Goal: Task Accomplishment & Management: Manage account settings

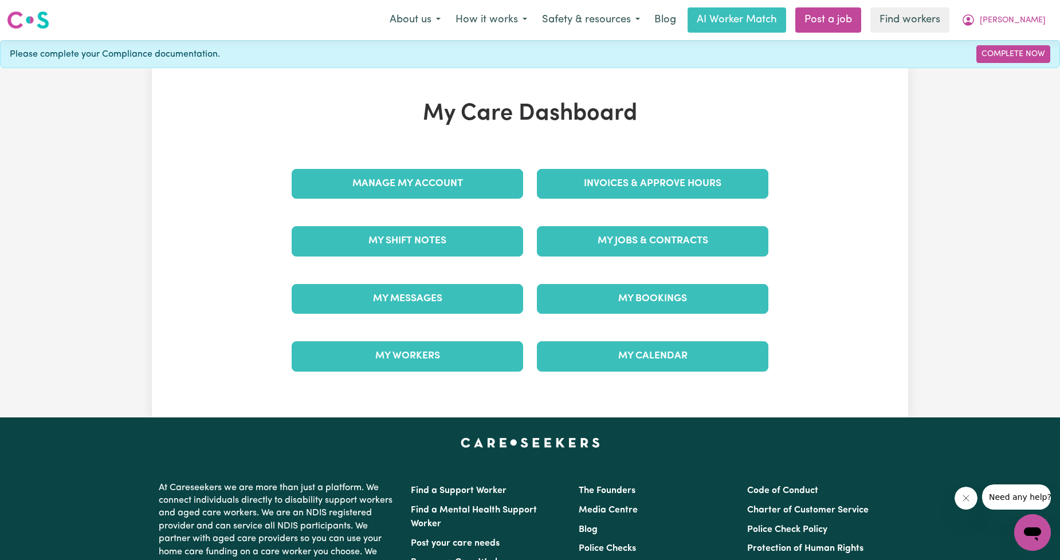
click at [626, 199] on div "Invoices & Approve Hours" at bounding box center [652, 183] width 245 height 57
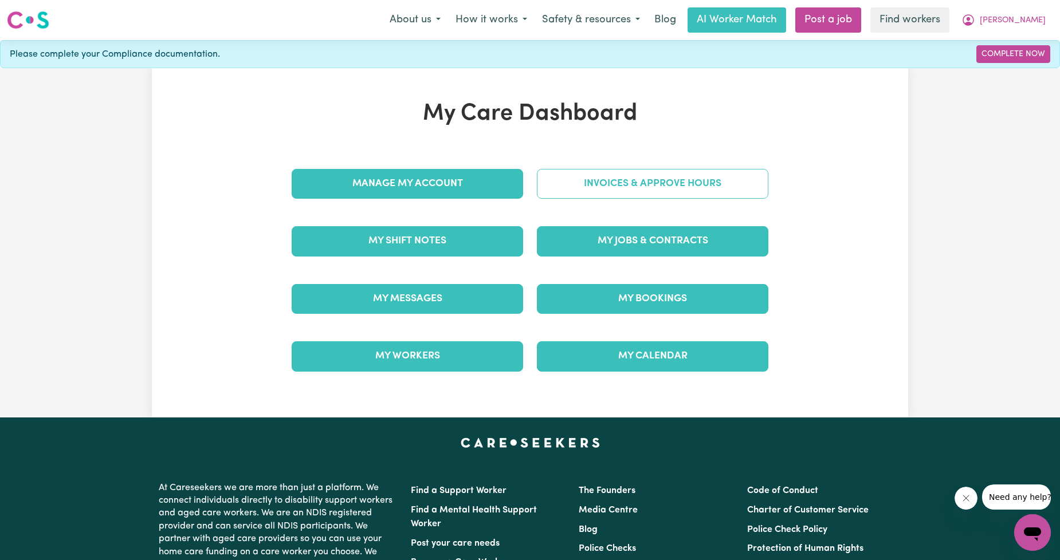
click at [626, 187] on link "Invoices & Approve Hours" at bounding box center [652, 184] width 231 height 30
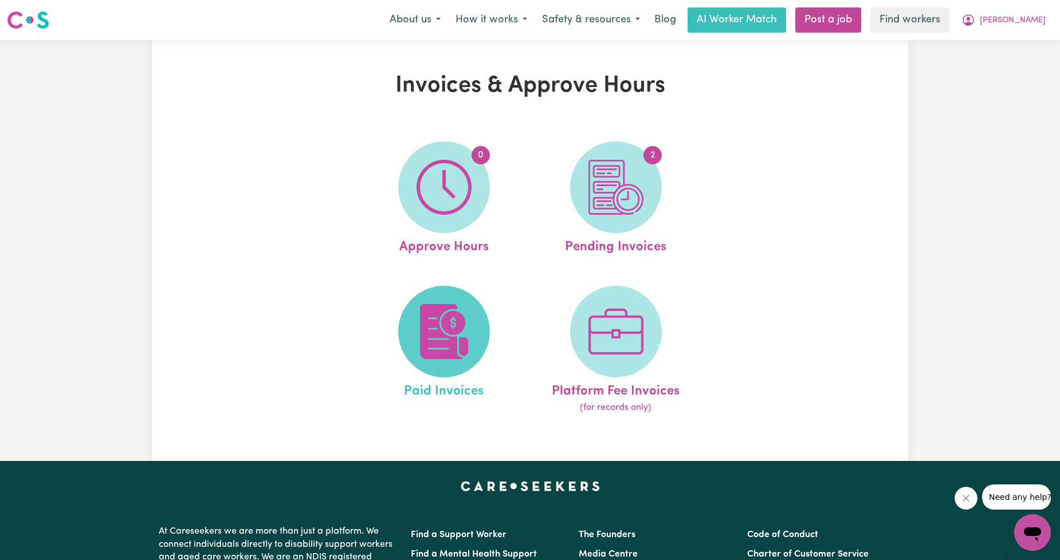
click at [472, 308] on span at bounding box center [444, 332] width 92 height 92
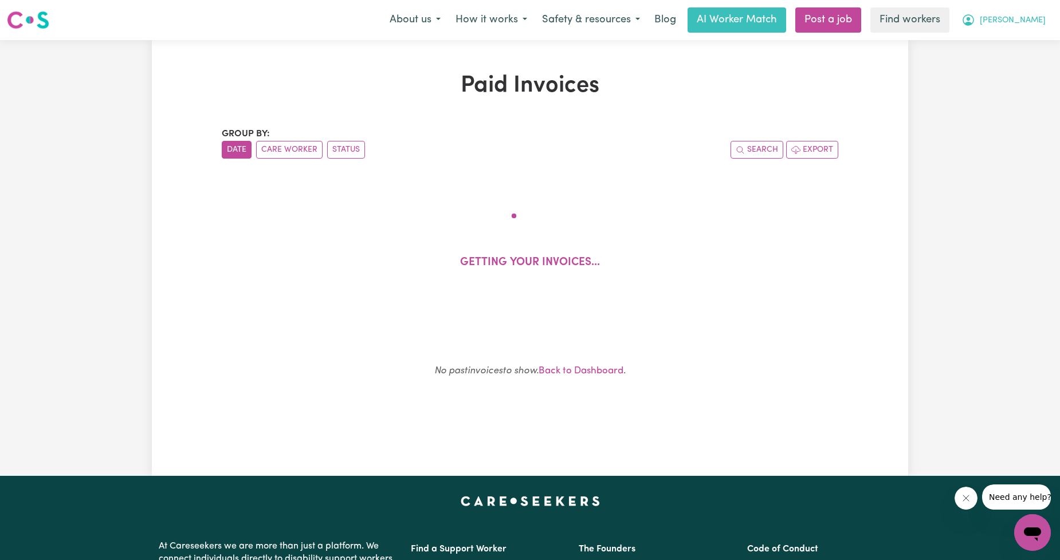
click at [975, 21] on icon "My Account" at bounding box center [968, 20] width 14 height 14
click at [1012, 37] on link "My Dashboard" at bounding box center [1007, 45] width 91 height 22
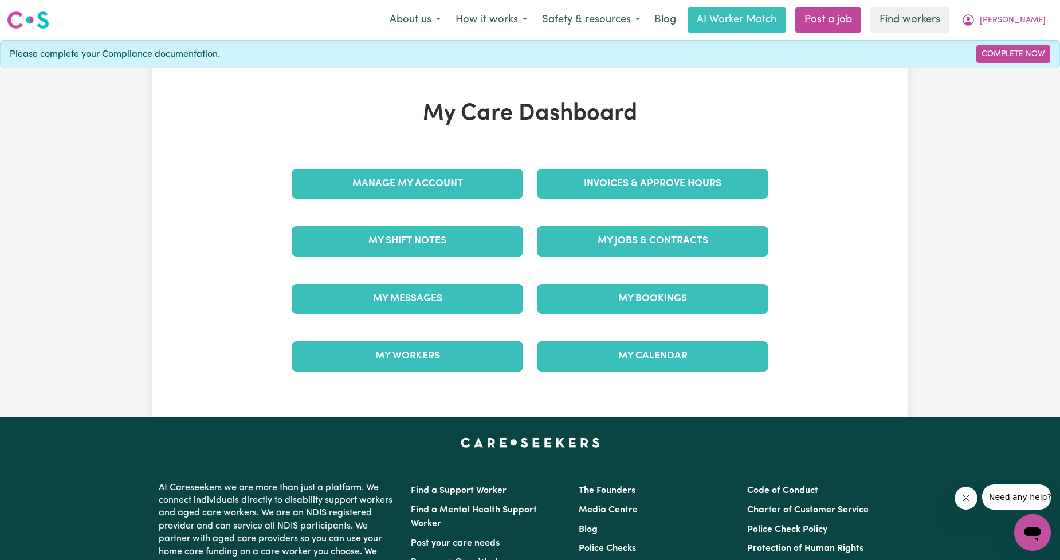
click at [672, 205] on div "Invoices & Approve Hours" at bounding box center [652, 183] width 245 height 57
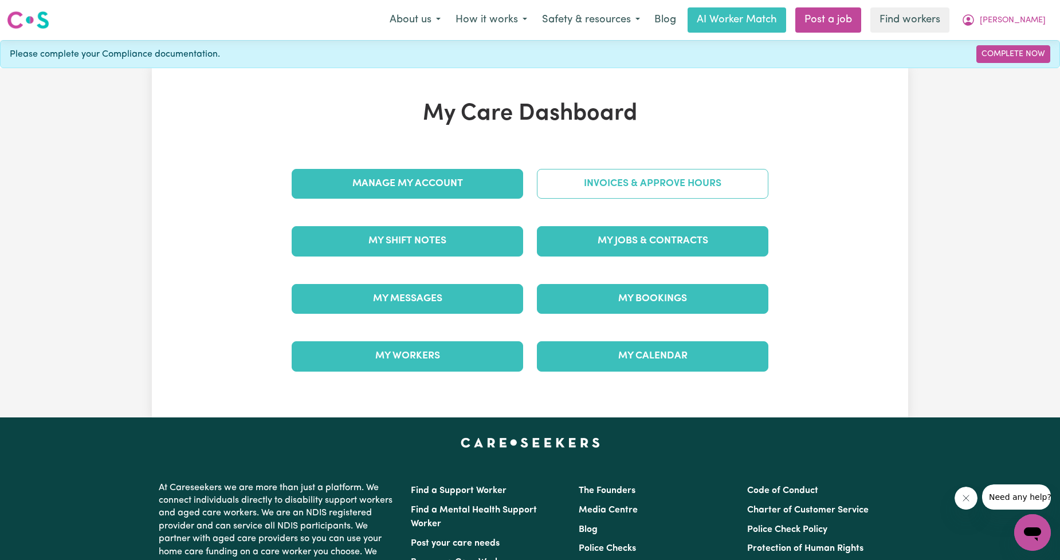
click at [670, 191] on link "Invoices & Approve Hours" at bounding box center [652, 184] width 231 height 30
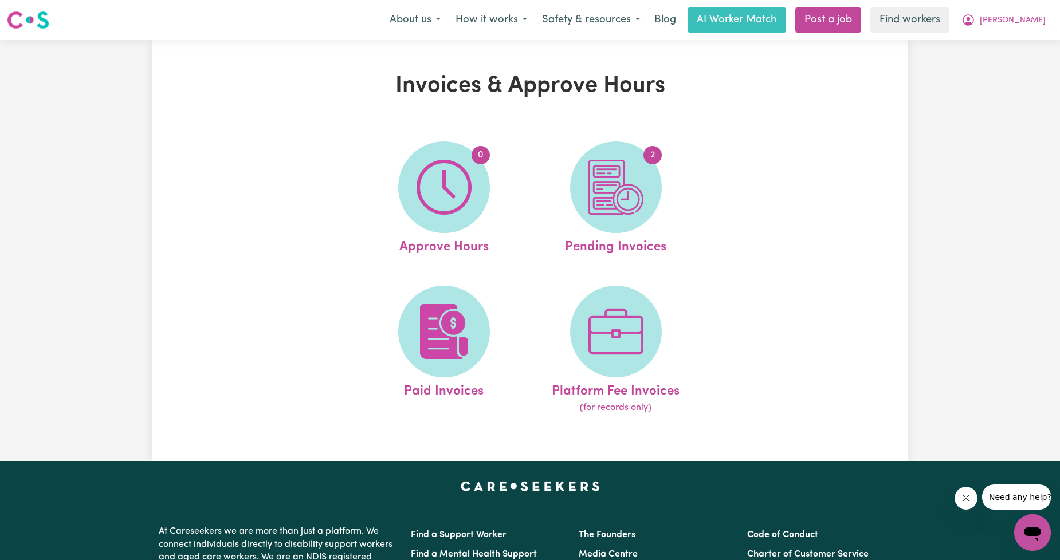
drag, startPoint x: 670, startPoint y: 191, endPoint x: 640, endPoint y: 221, distance: 42.5
click at [640, 221] on span "2" at bounding box center [616, 188] width 92 height 92
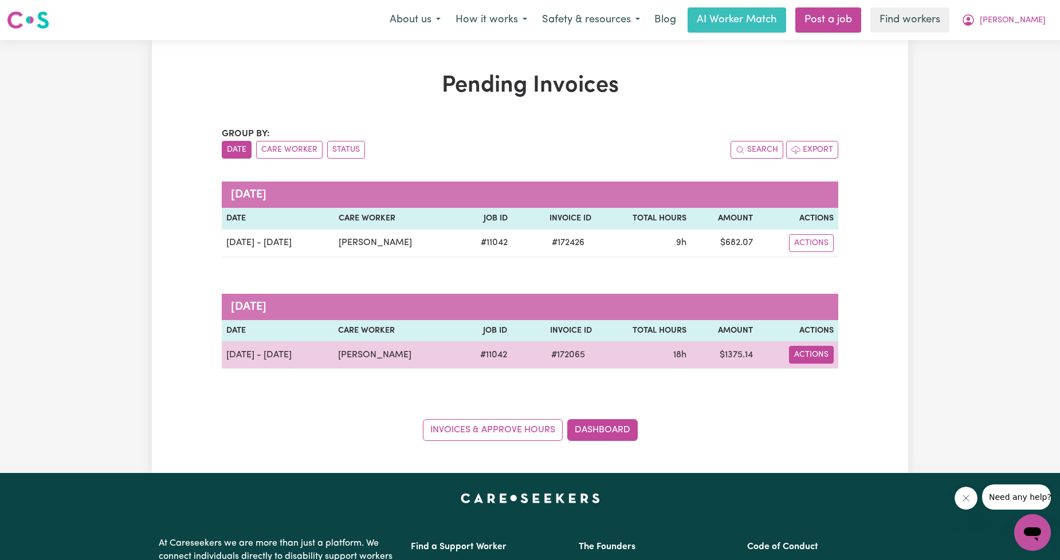
click at [822, 347] on button "Actions" at bounding box center [811, 355] width 45 height 18
click at [842, 379] on link "Download Invoice" at bounding box center [844, 382] width 105 height 23
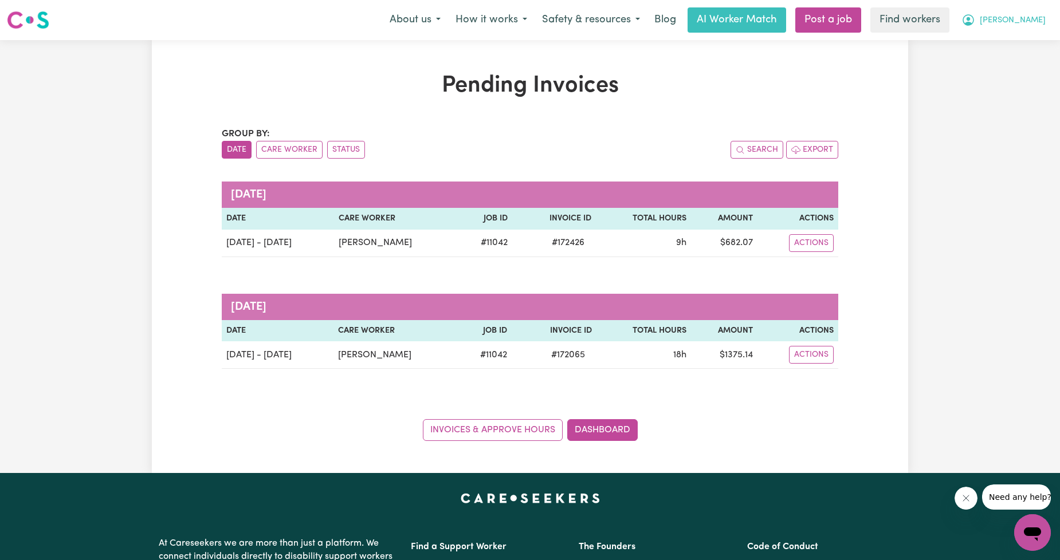
click at [1024, 15] on span "[PERSON_NAME]" at bounding box center [1013, 20] width 66 height 13
click at [1009, 61] on link "Logout" at bounding box center [1007, 66] width 91 height 22
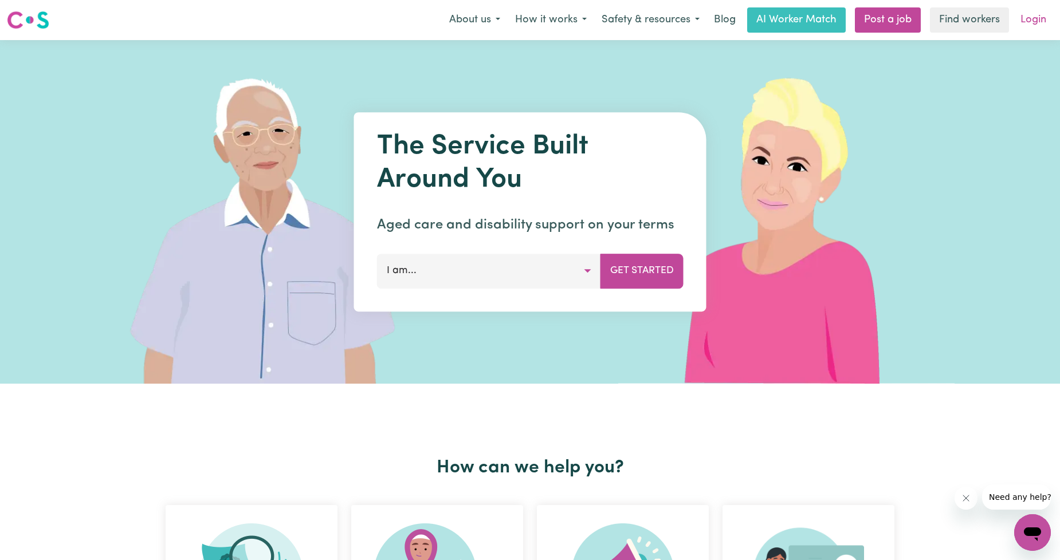
click at [1031, 30] on link "Login" at bounding box center [1034, 19] width 40 height 25
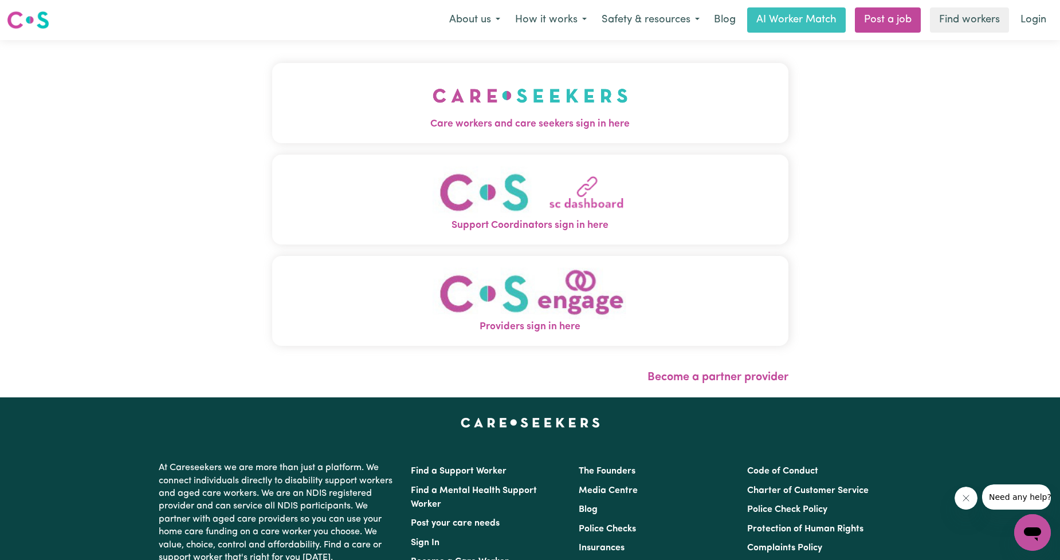
click at [526, 121] on span "Care workers and care seekers sign in here" at bounding box center [530, 124] width 516 height 15
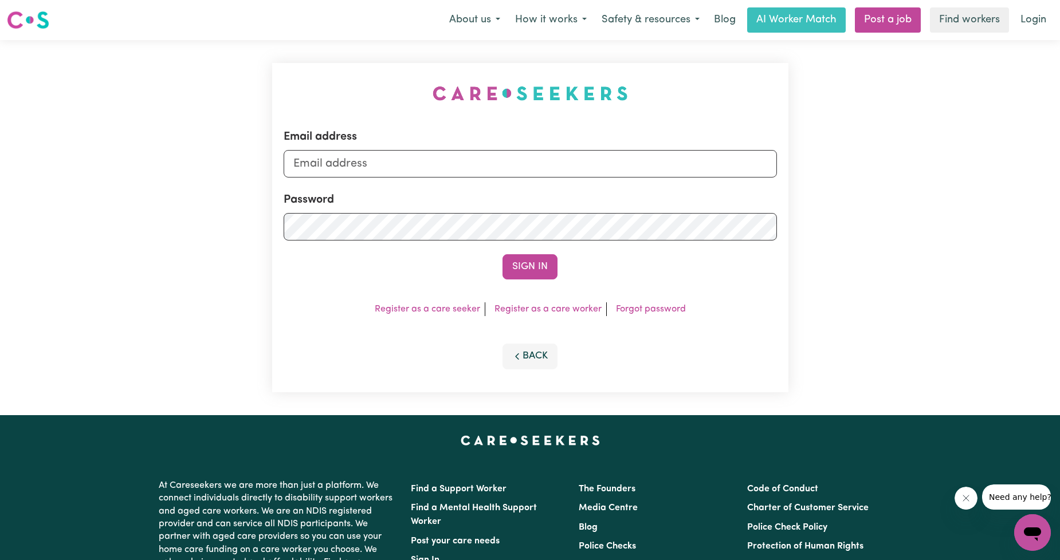
click at [544, 143] on div "Email address" at bounding box center [530, 152] width 493 height 49
drag, startPoint x: 533, startPoint y: 163, endPoint x: 520, endPoint y: 174, distance: 17.0
click at [532, 163] on input "Email address" at bounding box center [530, 164] width 493 height 28
drag, startPoint x: 351, startPoint y: 163, endPoint x: 605, endPoint y: 182, distance: 255.1
click at [604, 184] on form "Email address [EMAIL_ADDRESS][PERSON_NAME][DOMAIN_NAME] Password Sign In" at bounding box center [530, 203] width 493 height 151
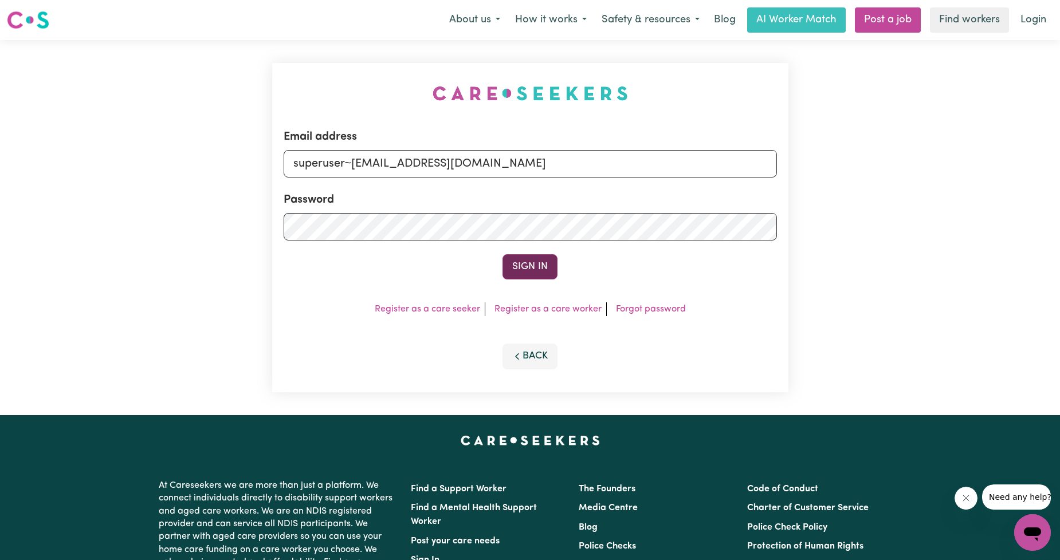
type input "superuser~[EMAIL_ADDRESS][DOMAIN_NAME]"
click at [543, 265] on button "Sign In" at bounding box center [529, 266] width 55 height 25
